Goal: Task Accomplishment & Management: Use online tool/utility

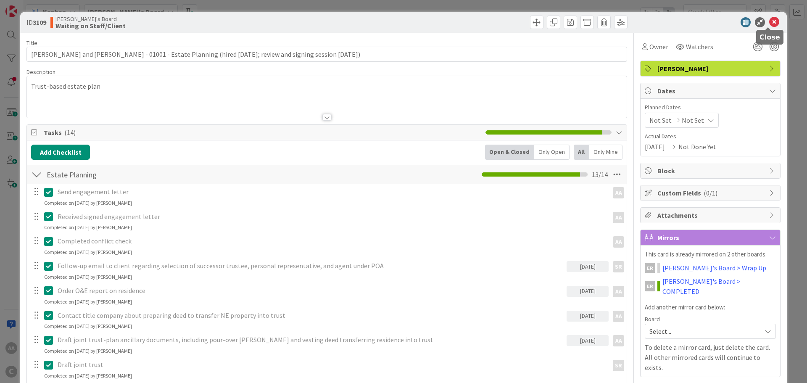
click at [769, 21] on icon at bounding box center [774, 22] width 10 height 10
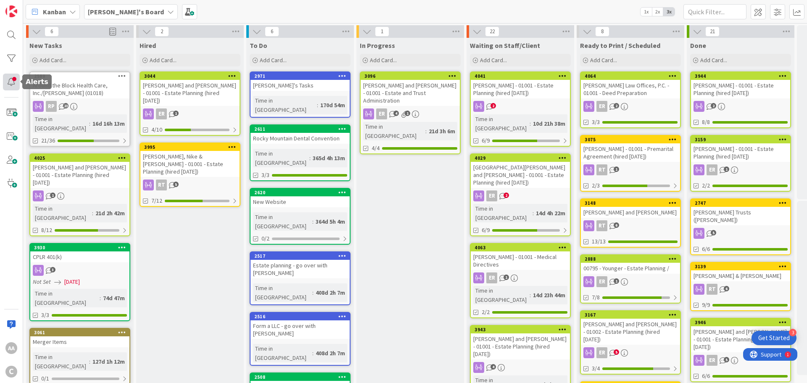
click at [12, 87] on div at bounding box center [11, 82] width 17 height 17
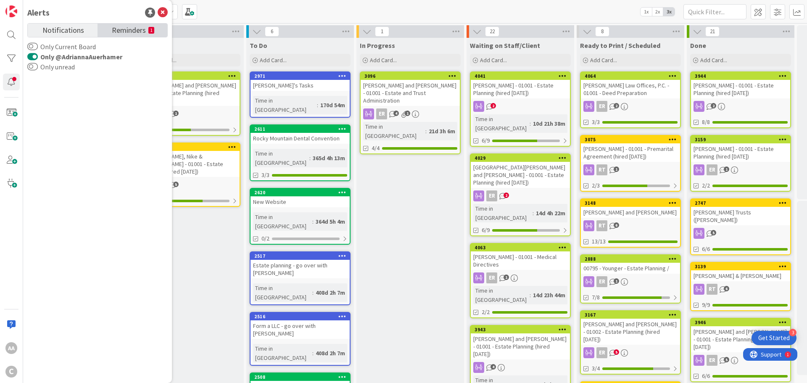
click at [119, 34] on span "Reminders" at bounding box center [129, 30] width 34 height 12
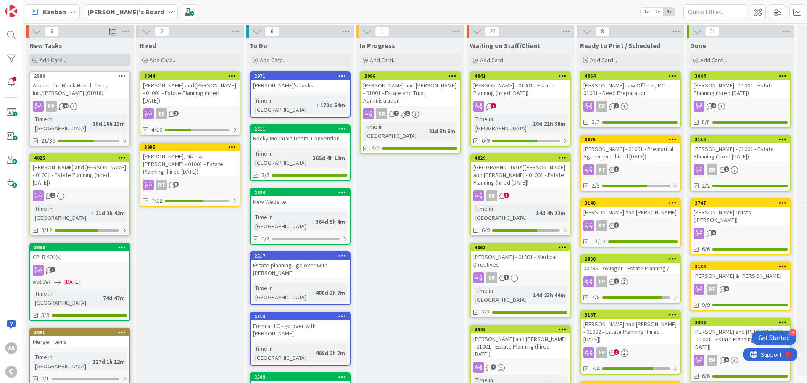
click at [98, 61] on div "Add Card..." at bounding box center [79, 60] width 101 height 13
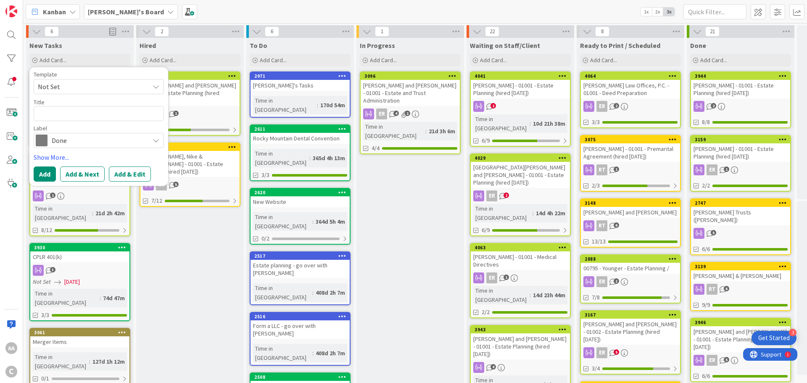
click at [84, 117] on textarea at bounding box center [99, 113] width 130 height 15
type textarea "x"
type textarea "B"
type textarea "x"
type textarea "Bu"
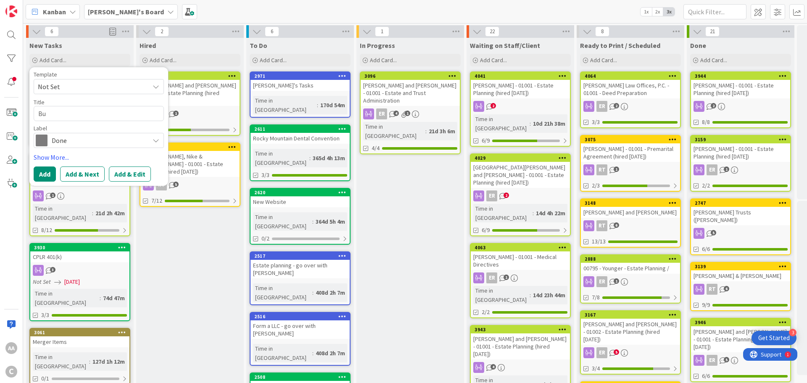
type textarea "x"
type textarea "B"
type textarea "x"
type textarea "B"
type textarea "x"
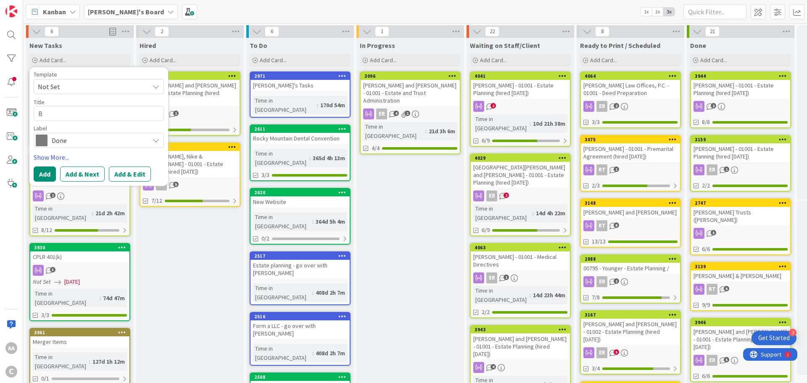
type textarea "Bu"
type textarea "x"
type textarea "Bud"
type textarea "x"
type textarea "Buds"
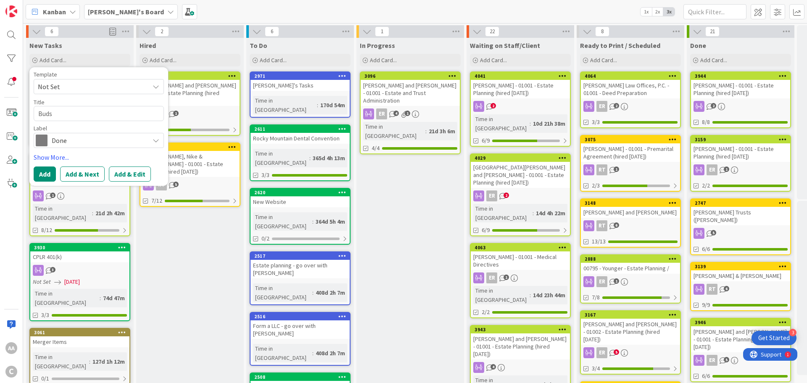
type textarea "x"
type textarea "Bud"
type textarea "x"
type textarea "Budz"
type textarea "x"
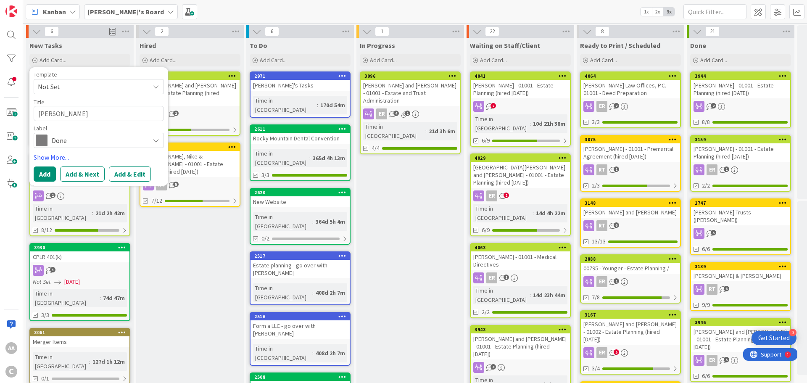
type textarea "Budzo"
type textarea "x"
type textarea "Budzon"
type textarea "x"
type textarea "Budzon,"
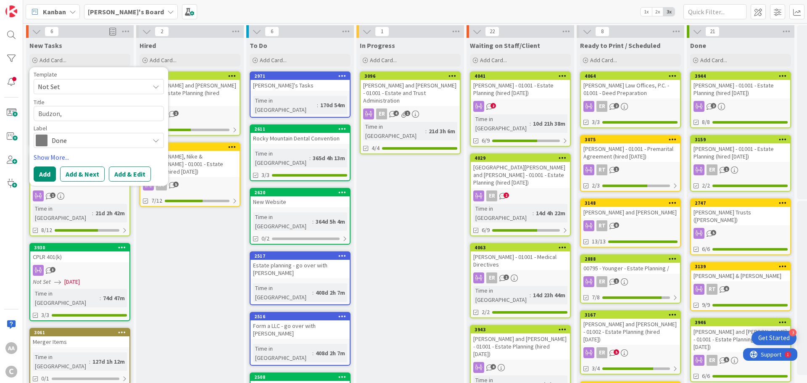
type textarea "x"
type textarea "Budzon,"
type textarea "x"
type textarea "Budzon, K"
type textarea "x"
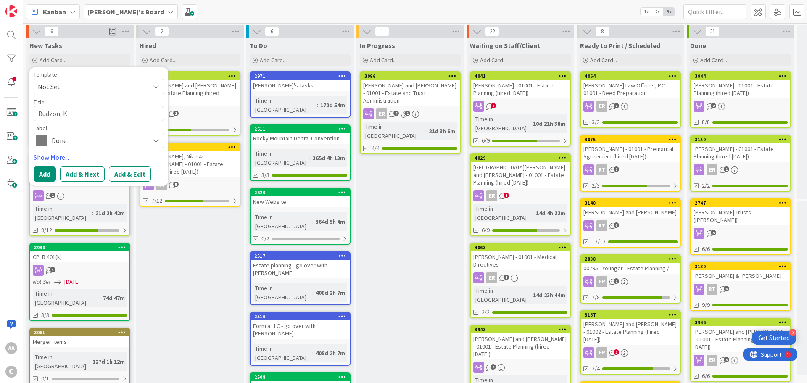
type textarea "Budzon,"
type textarea "x"
type textarea "Budzon, TI"
type textarea "x"
type textarea "Budzon, TIm"
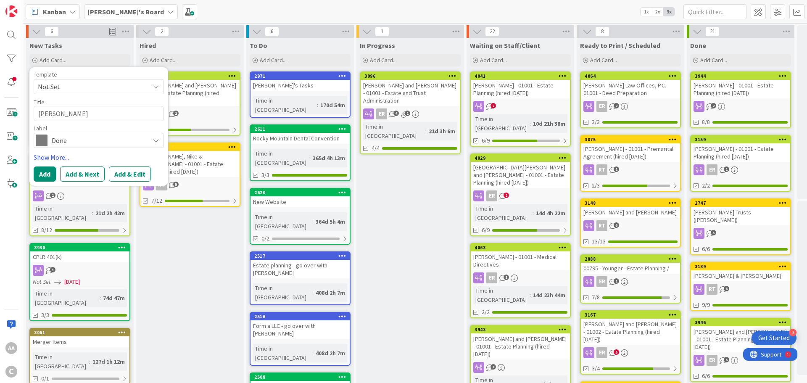
type textarea "x"
type textarea "Budzon, TIm"
type textarea "x"
type textarea "Budzon, TIm a"
type textarea "x"
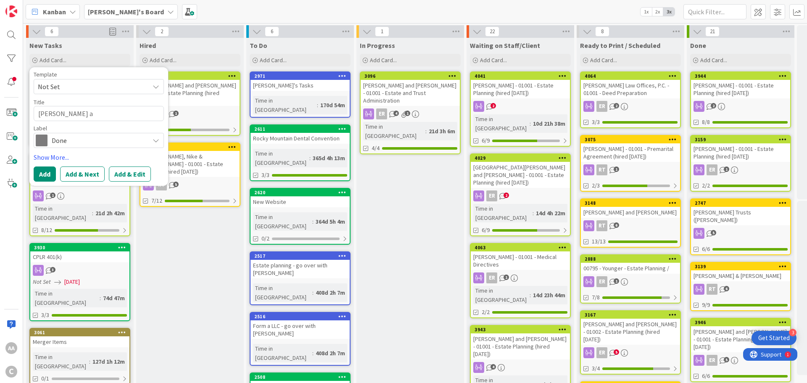
type textarea "Budzon, TIm an"
type textarea "x"
type textarea "Budzon, TIm a"
type textarea "x"
type textarea "Budzon, TIm"
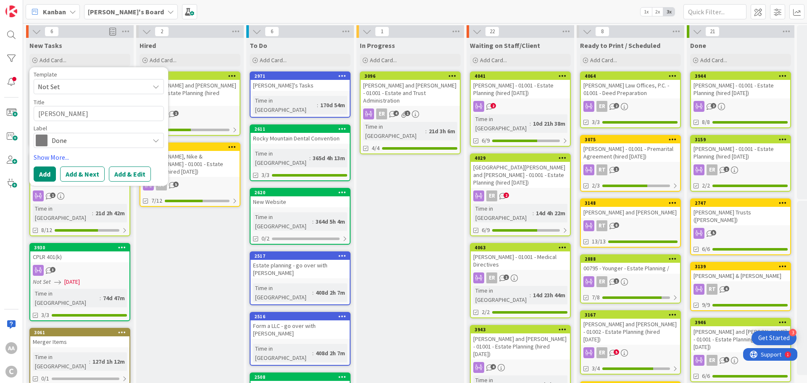
type textarea "x"
type textarea "Budzon, TIm"
type textarea "x"
type textarea "Budzon, TI"
type textarea "x"
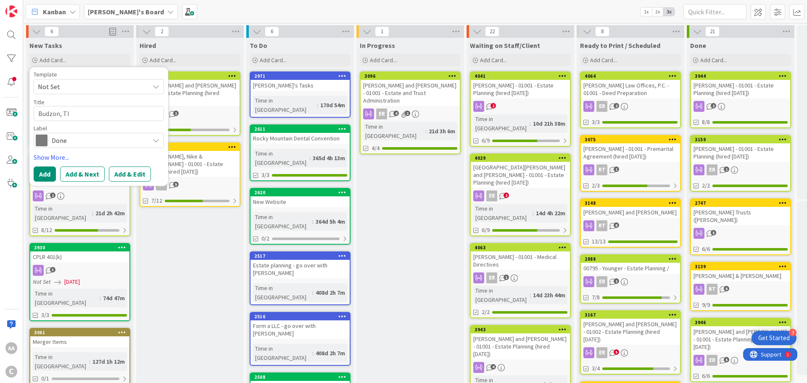
type textarea "Budzon, T"
type textarea "x"
type textarea "Budzon, Ti"
type textarea "x"
type textarea "Budzon, Tim"
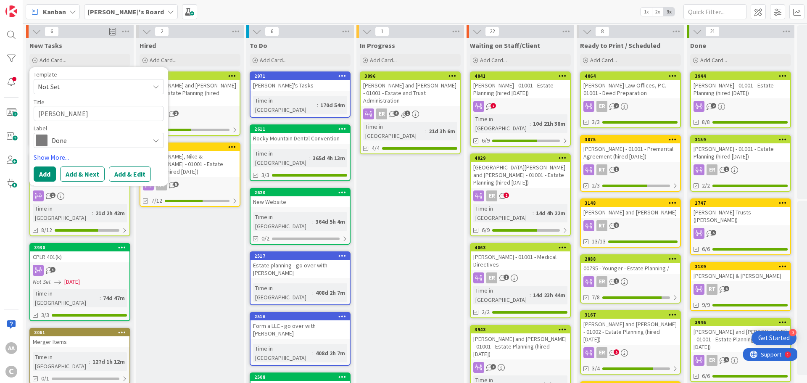
type textarea "x"
type textarea "Budzon, Tim"
type textarea "x"
type textarea "Budzon, Tim a"
type textarea "x"
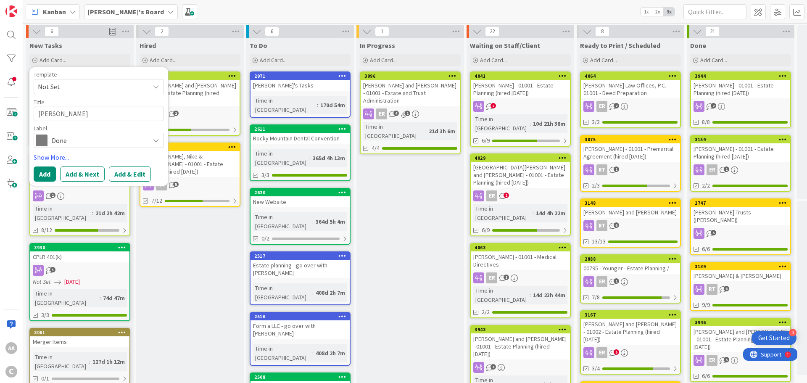
type textarea "Budzon, Tim an"
type textarea "x"
type textarea "Budzon, Tim and"
type textarea "x"
type textarea "Budzon, Tim and"
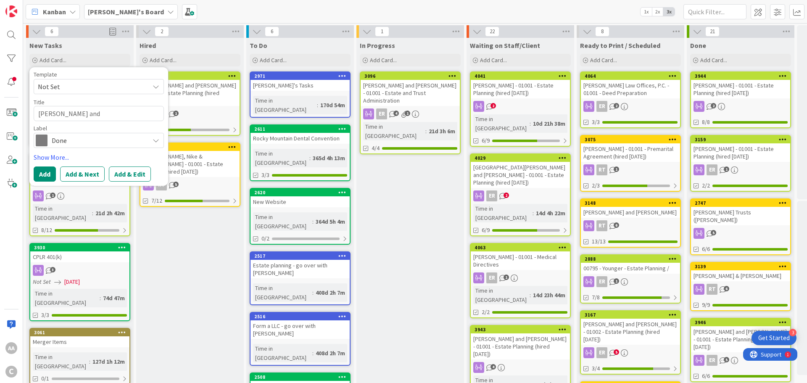
type textarea "x"
type textarea "Budzon, Tim and K"
type textarea "x"
type textarea "Budzon, Tim and Ki"
type textarea "x"
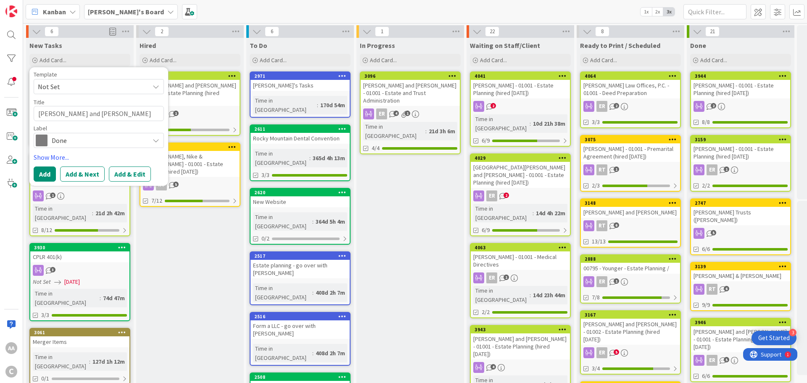
type textarea "Budzon, Tim and Kim"
click at [92, 144] on span "Done" at bounding box center [98, 140] width 93 height 12
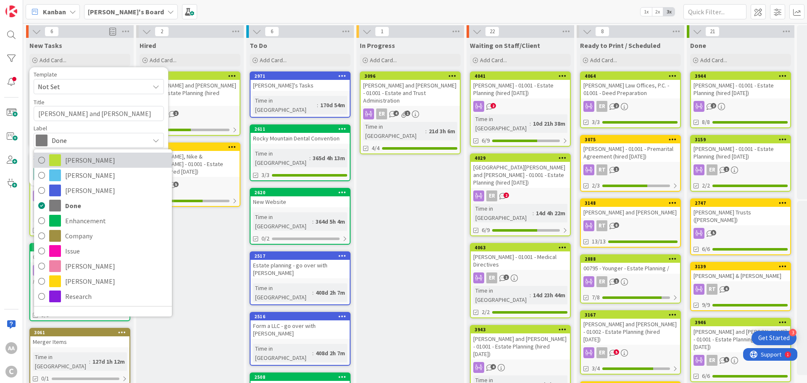
click at [88, 164] on span "[PERSON_NAME]" at bounding box center [116, 160] width 103 height 13
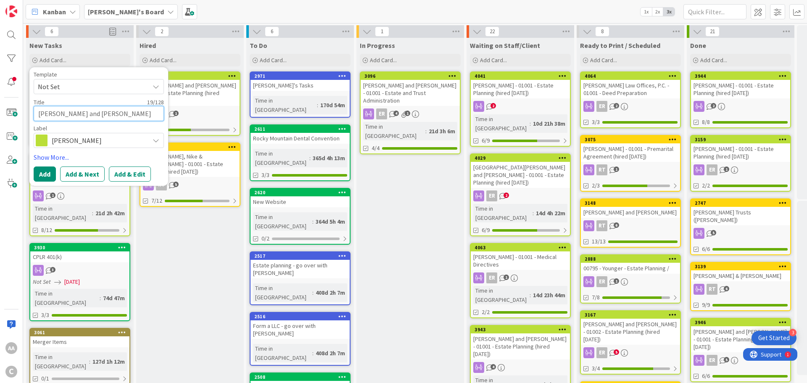
click at [107, 116] on textarea "Budzon, Tim and Kim" at bounding box center [99, 113] width 130 height 15
type textarea "x"
type textarea "Budzon, Tim and Kim"
type textarea "x"
type textarea "Budzon, Tim and Kim -"
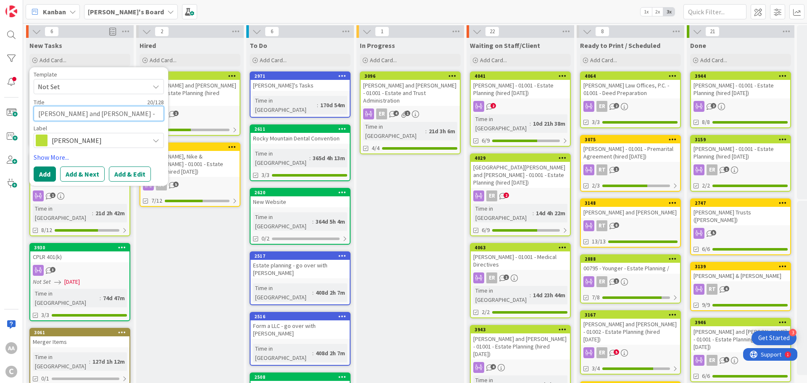
type textarea "x"
type textarea "Budzon, Tim and Kim -"
type textarea "x"
type textarea "Budzon, Tim and Kim - 0"
type textarea "x"
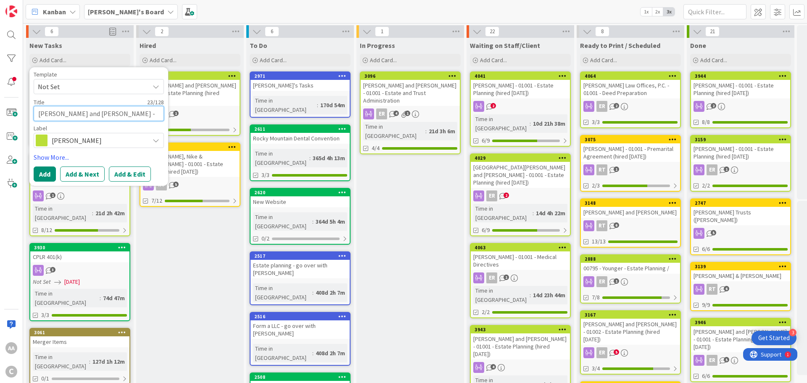
type textarea "Budzon, Tim and Kim - 01"
type textarea "x"
type textarea "Budzon, Tim and Kim - 010"
type textarea "x"
type textarea "Budzon, Tim and Kim - 0100"
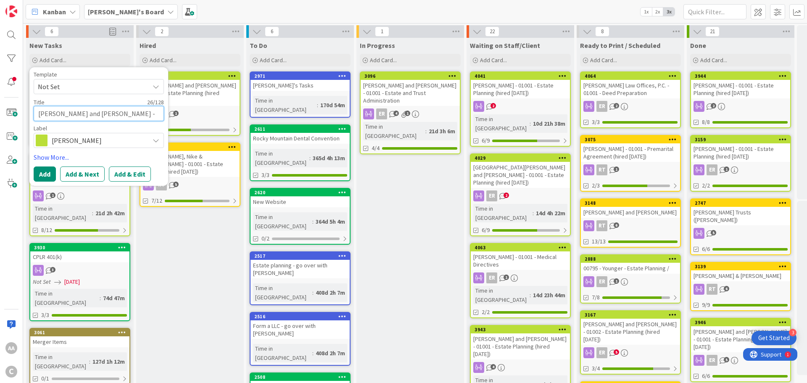
type textarea "x"
type textarea "Budzon, Tim and Kim - 01001"
type textarea "x"
type textarea "Budzon, Tim and Kim - 01001"
type textarea "x"
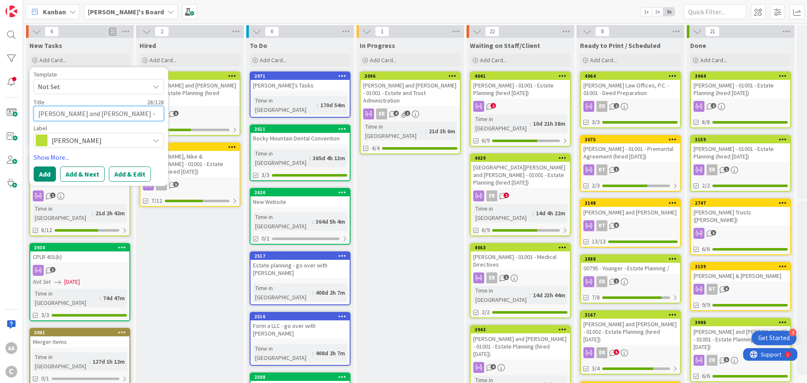
type textarea "Budzon, Tim and Kim - 01001 -"
type textarea "x"
type textarea "Budzon, Tim and Kim - 01001 -"
type textarea "x"
type textarea "Budzon, Tim and Kim - 01001 - E"
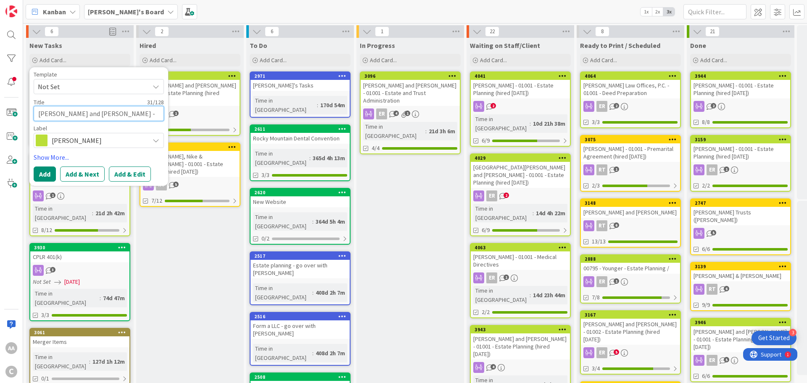
type textarea "x"
type textarea "Budzon, Tim and Kim - 01001 - Es"
type textarea "x"
type textarea "Budzon, Tim and Kim - 01001 - Est"
type textarea "x"
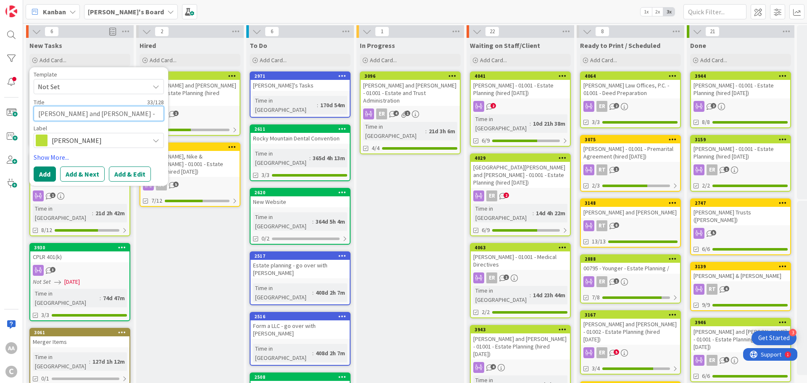
type textarea "Budzon, Tim and Kim - 01001 - Esta"
type textarea "x"
type textarea "Budzon, Tim and Kim - 01001 - Estate"
type textarea "x"
type textarea "Budzon, Tim and Kim - 01001 - Estate"
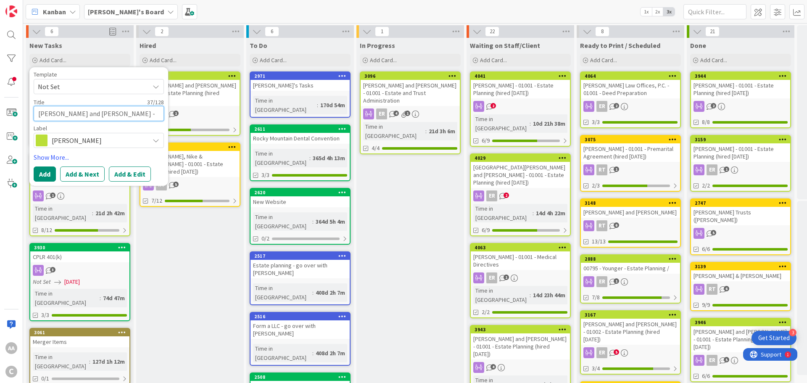
type textarea "x"
type textarea "Budzon, Tim and Kim - 01001 - Estate P"
type textarea "x"
type textarea "Budzon, Tim and Kim - 01001 - Estate Pl"
type textarea "x"
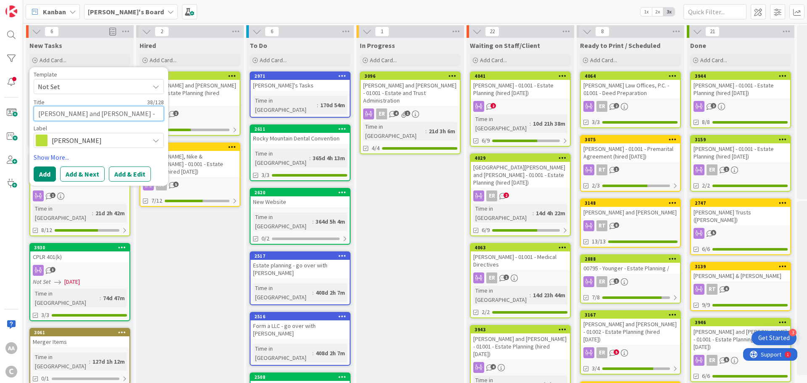
type textarea "Budzon, Tim and Kim - 01001 - Estate Pla"
type textarea "x"
type textarea "Budzon, Tim and Kim - 01001 - Estate Plan"
type textarea "x"
type textarea "Budzon, Tim and Kim - 01001 - Estate Plann"
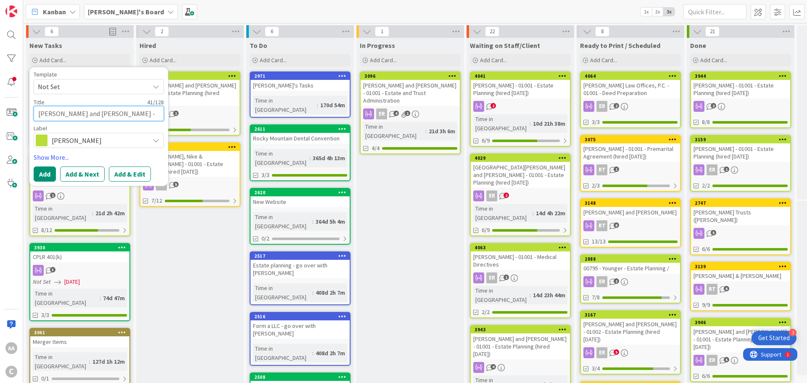
type textarea "x"
type textarea "Budzon, Tim and Kim - 01001 - Estate Planni"
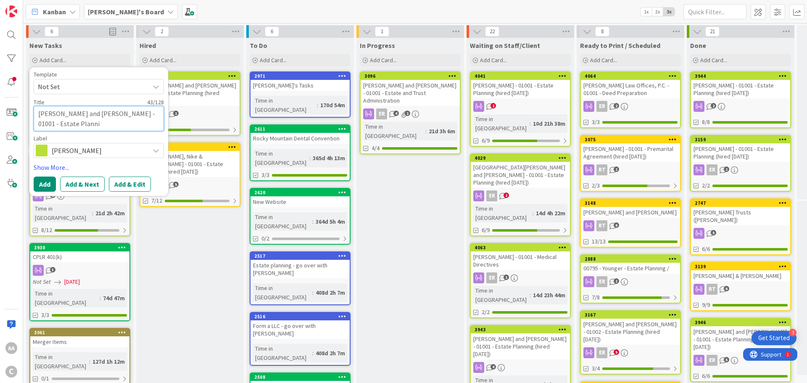
type textarea "x"
type textarea "Budzon, Tim and Kim - 01001 - Estate Plannin"
type textarea "x"
type textarea "Budzon, Tim and Kim - 01001 - Estate Planning"
type textarea "x"
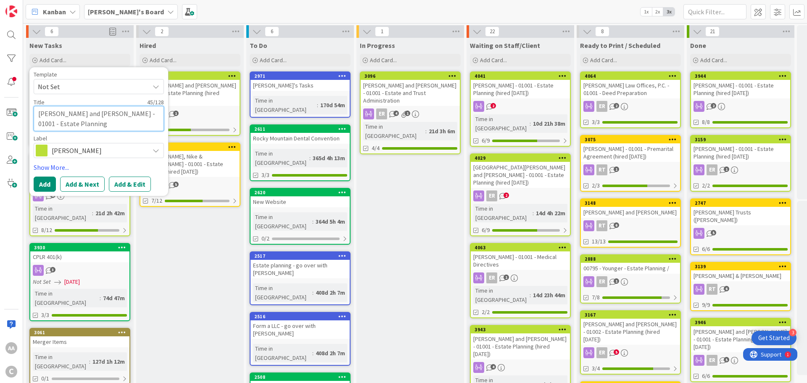
type textarea "Budzon, Tim and Kim - 01001 - Estate Planning"
type textarea "x"
type textarea "Budzon, Tim and Kim - 01001 - Estate Planning ("
type textarea "x"
type textarea "Budzon, Tim and Kim - 01001 - Estate Planning (h"
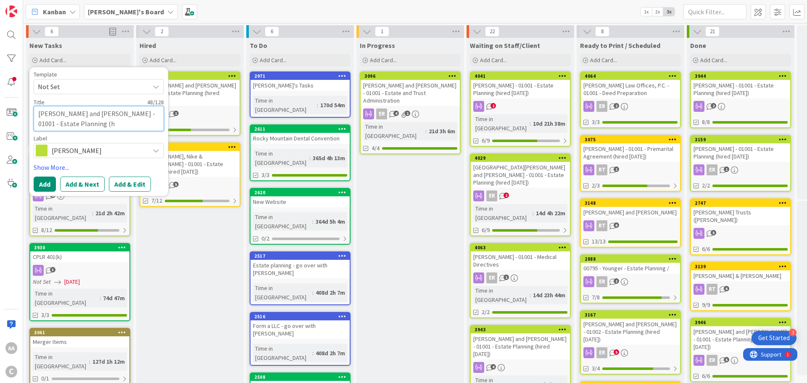
type textarea "x"
type textarea "Budzon, Tim and Kim - 01001 - Estate Planning (hi"
type textarea "x"
type textarea "Budzon, Tim and Kim - 01001 - Estate Planning (hir"
type textarea "x"
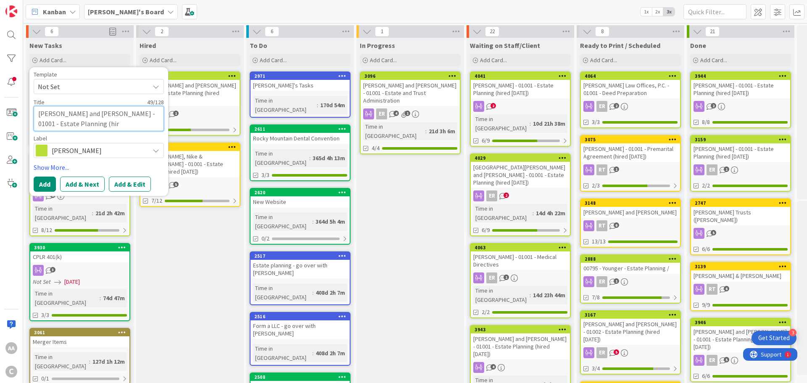
type textarea "Budzon, Tim and Kim - 01001 - Estate Planning (hire"
type textarea "x"
type textarea "Budzon, Tim and Kim - 01001 - Estate Planning (hired"
type textarea "x"
type textarea "Budzon, Tim and Kim - 01001 - Estate Planning (hired"
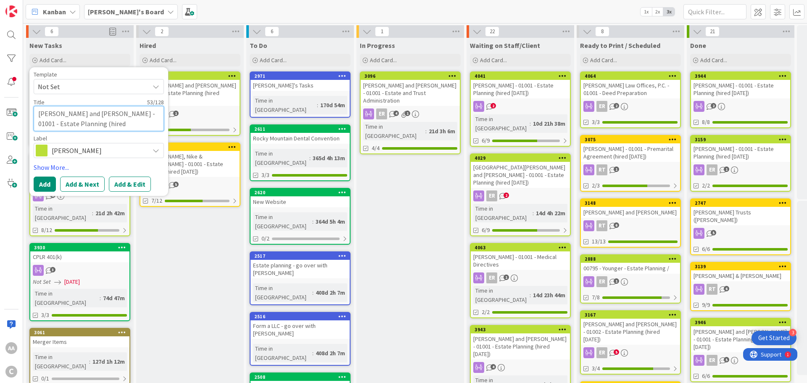
type textarea "x"
type textarea "Budzon, Tim and Kim - 01001 - Estate Planning (hired 9"
type textarea "x"
type textarea "Budzon, Tim and Kim - 01001 - Estate Planning (hired 9."
type textarea "x"
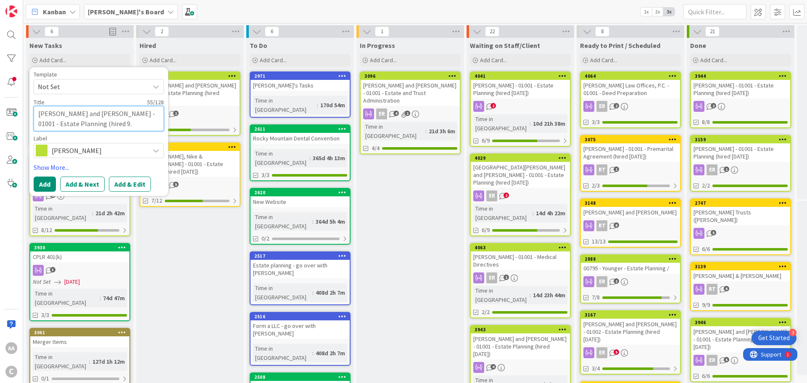
type textarea "Budzon, Tim and Kim - 01001 - Estate Planning (hired 9.5"
type textarea "x"
type textarea "Budzon, Tim and Kim - 01001 - Estate Planning (hired 9.5."
type textarea "x"
type textarea "Budzon, Tim and Kim - 01001 - Estate Planning (hired 9.5.2"
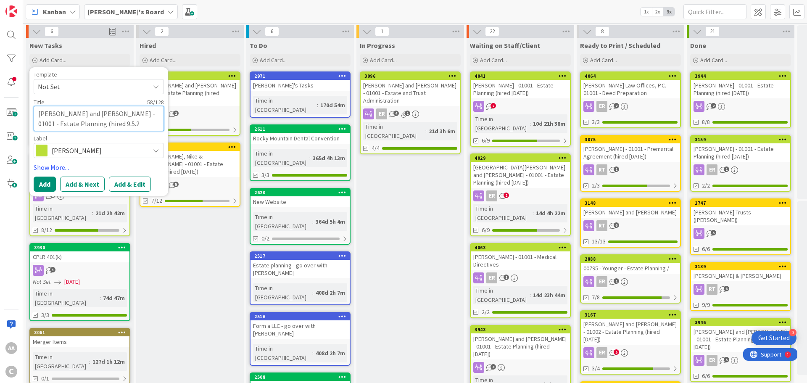
type textarea "x"
type textarea "Budzon, Tim and Kim - 01001 - Estate Planning (hired 9.5.25"
type textarea "x"
type textarea "Budzon, Tim and Kim - 01001 - Estate Planning (hired 9.5.25)"
click at [48, 179] on button "Add" at bounding box center [45, 183] width 22 height 15
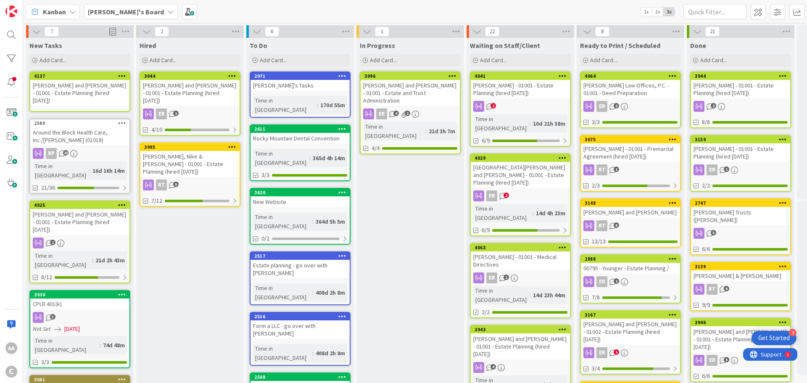
click at [52, 84] on div "Budzon, Tim and Kim - 01001 - Estate Planning (hired 9.5.25)" at bounding box center [79, 93] width 99 height 26
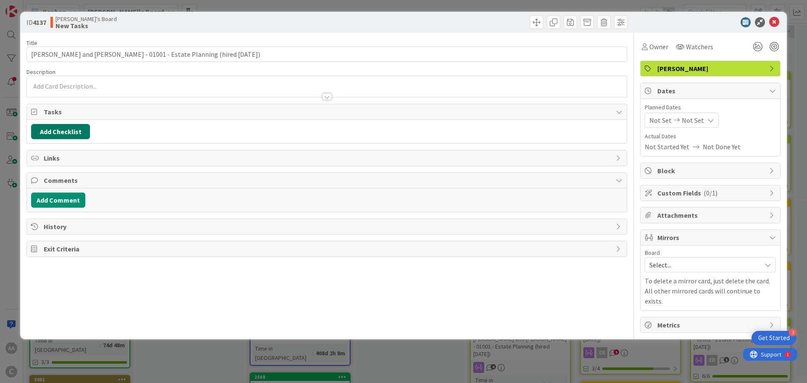
click at [61, 137] on button "Add Checklist" at bounding box center [60, 131] width 59 height 15
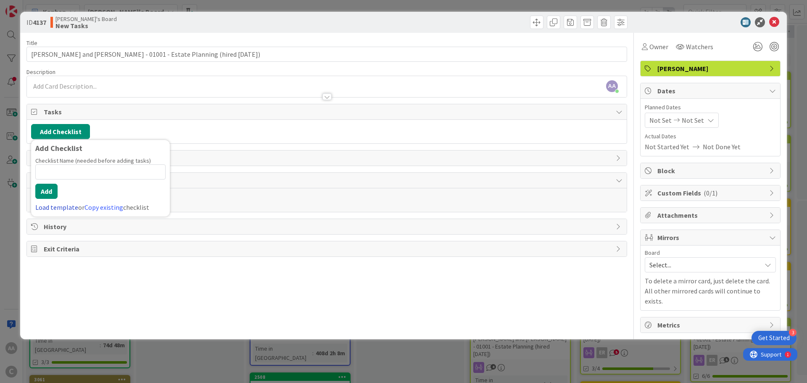
click at [64, 206] on link "Load template" at bounding box center [56, 207] width 43 height 8
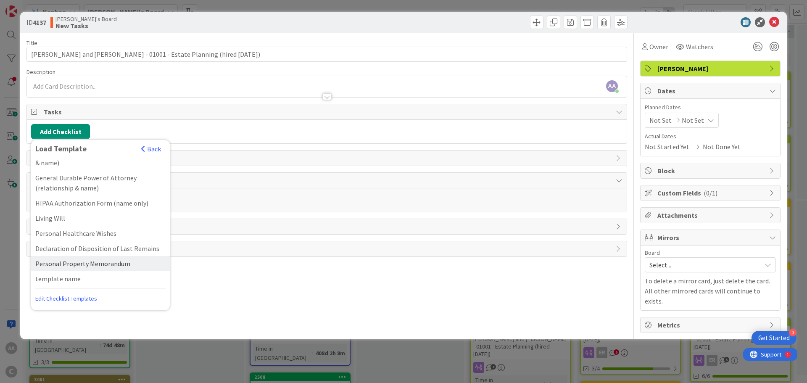
scroll to position [60, 0]
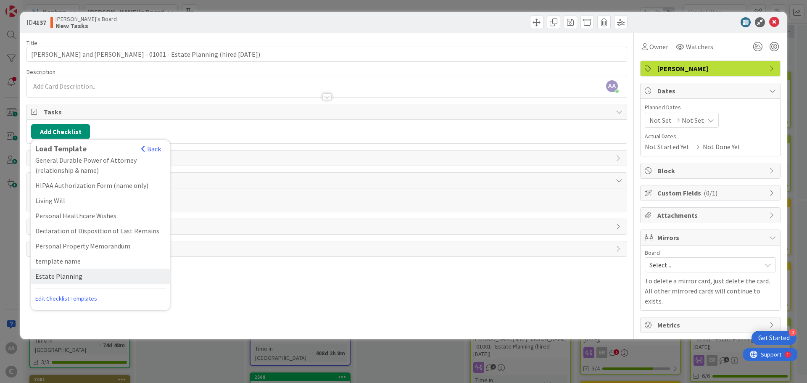
click at [74, 274] on div "Estate Planning" at bounding box center [100, 275] width 139 height 15
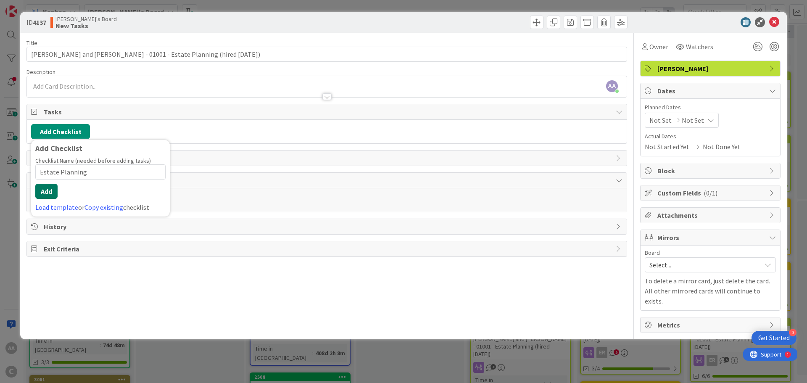
click at [45, 189] on button "Add" at bounding box center [46, 191] width 22 height 15
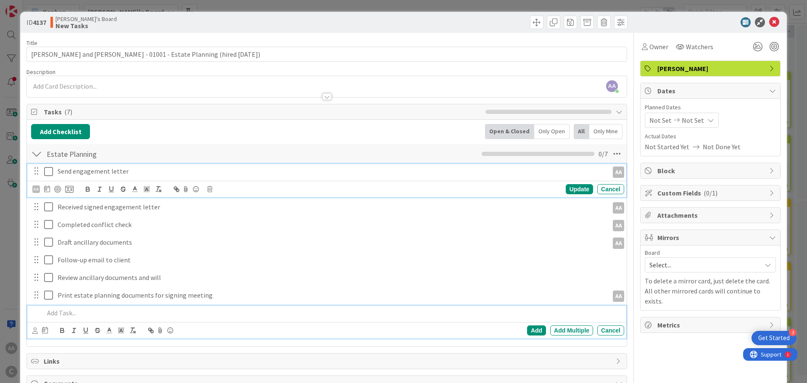
click at [52, 170] on icon at bounding box center [48, 171] width 9 height 10
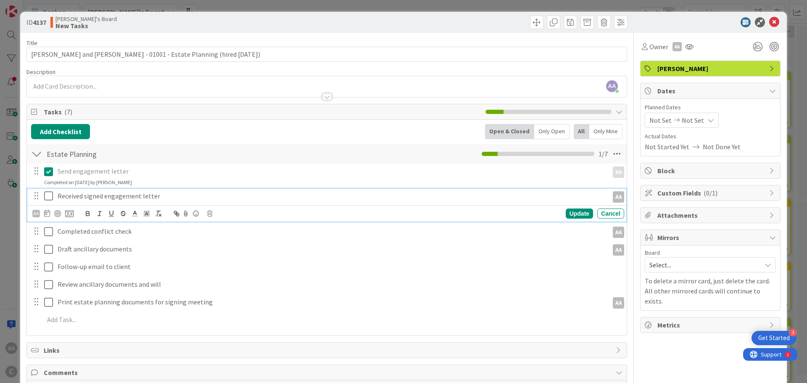
click at [50, 195] on icon at bounding box center [48, 196] width 9 height 10
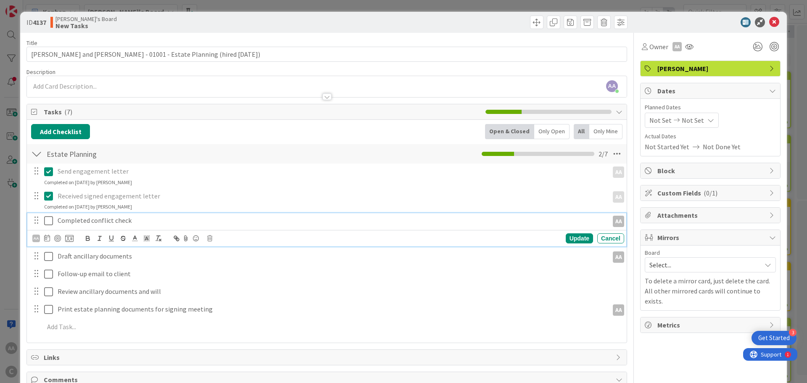
click at [50, 223] on icon at bounding box center [48, 221] width 9 height 10
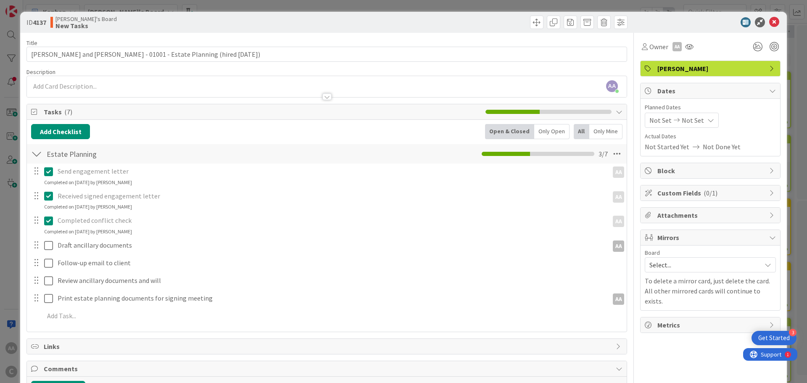
scroll to position [80, 0]
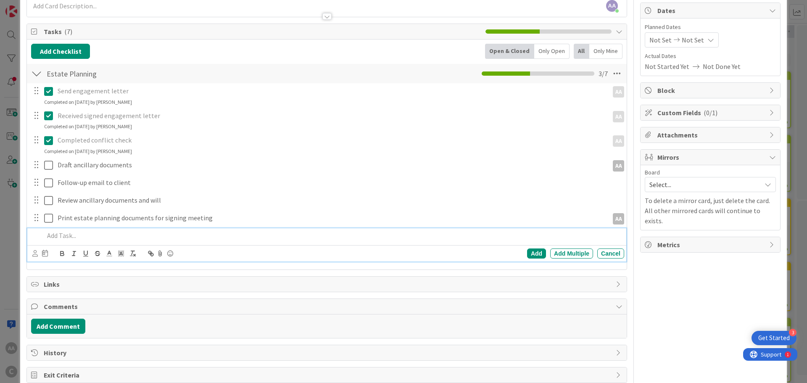
click at [84, 236] on p at bounding box center [332, 236] width 576 height 10
click at [527, 251] on div "Add" at bounding box center [536, 253] width 19 height 10
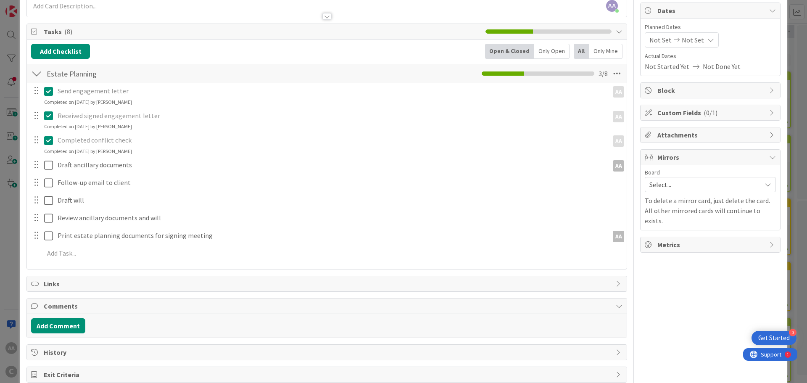
click at [679, 184] on span "Select..." at bounding box center [703, 185] width 108 height 12
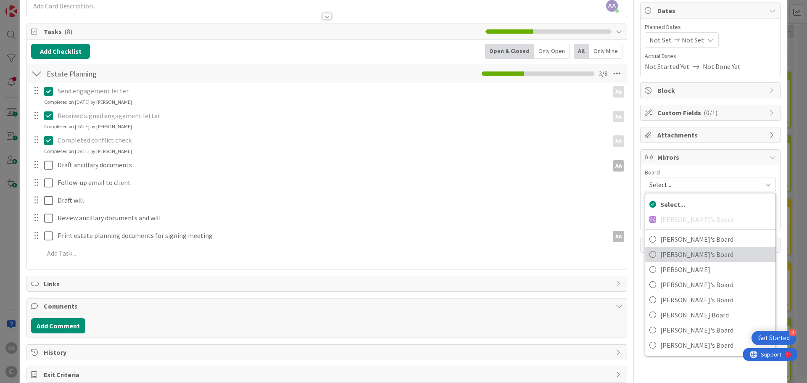
click at [679, 251] on span "Ethan's Board" at bounding box center [715, 254] width 111 height 13
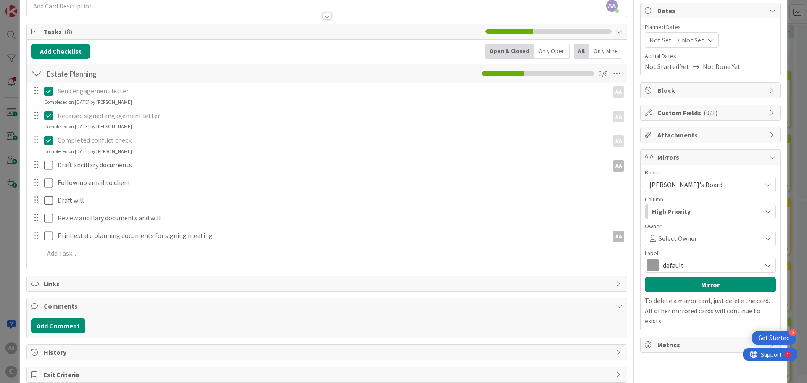
click at [672, 241] on span "Select Owner" at bounding box center [677, 238] width 38 height 10
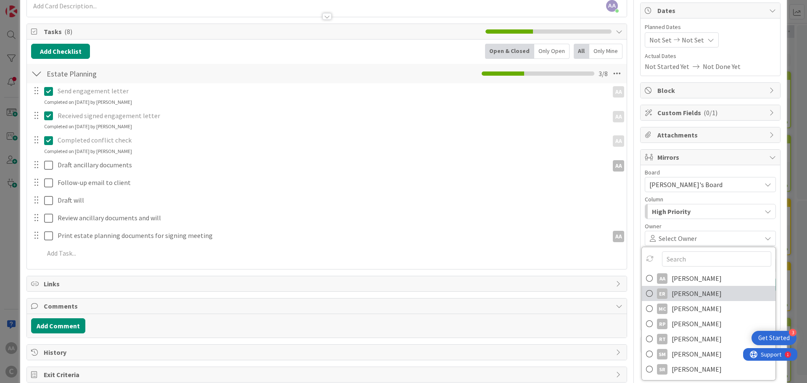
click at [678, 293] on span "[PERSON_NAME]" at bounding box center [696, 293] width 50 height 13
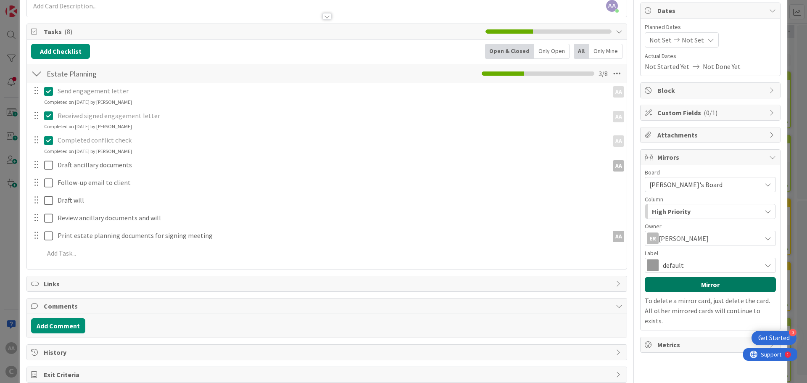
click at [689, 283] on button "Mirror" at bounding box center [709, 284] width 131 height 15
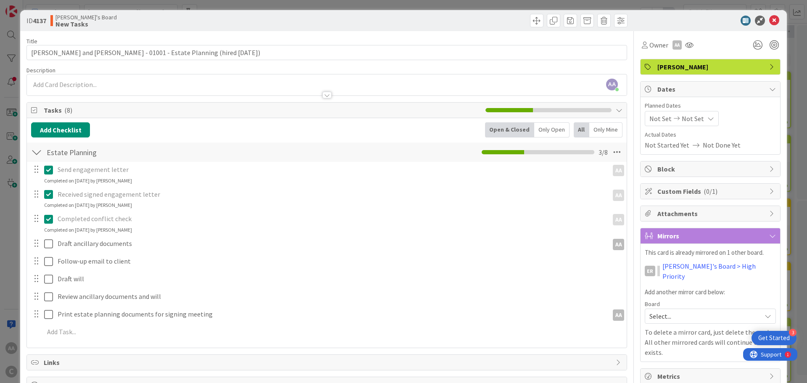
scroll to position [0, 0]
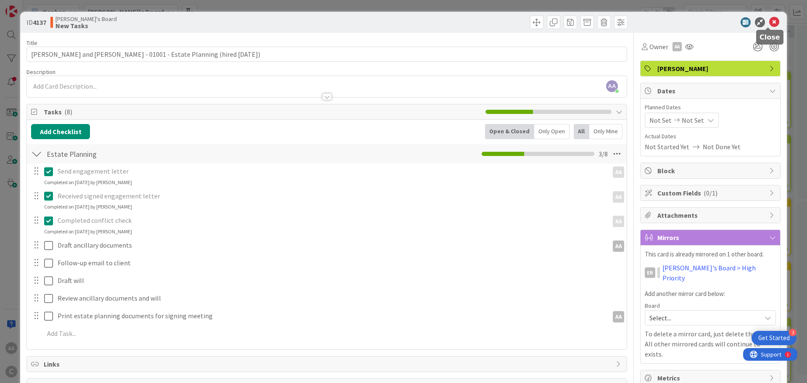
click at [769, 21] on icon at bounding box center [774, 22] width 10 height 10
